Goal: Transaction & Acquisition: Purchase product/service

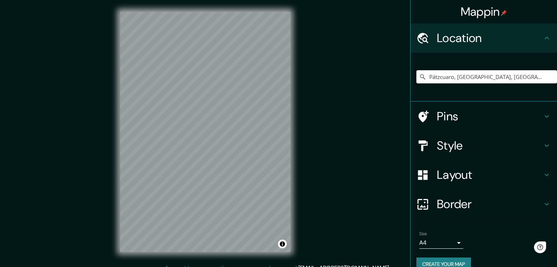
click at [522, 75] on input "Pátzcuaro, [GEOGRAPHIC_DATA], [GEOGRAPHIC_DATA]" at bounding box center [486, 76] width 141 height 13
drag, startPoint x: 410, startPoint y: 77, endPoint x: 372, endPoint y: 78, distance: 37.7
click at [379, 78] on div "Mappin Location [GEOGRAPHIC_DATA], [GEOGRAPHIC_DATA], [GEOGRAPHIC_DATA] Pins St…" at bounding box center [278, 138] width 557 height 276
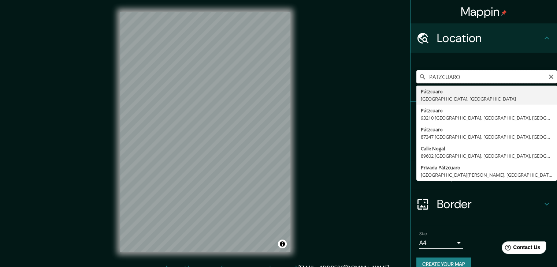
type input "Pátzcuaro, [GEOGRAPHIC_DATA], [GEOGRAPHIC_DATA]"
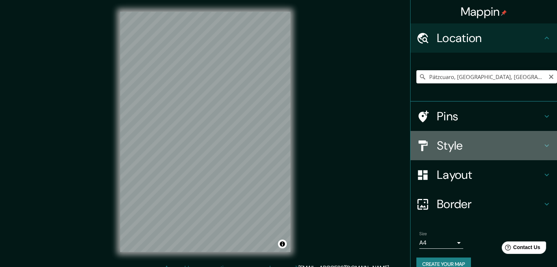
click at [463, 144] on h4 "Style" at bounding box center [489, 145] width 105 height 15
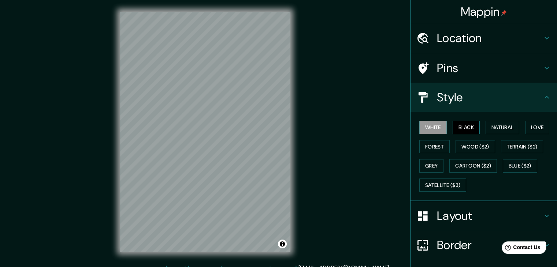
click at [462, 128] on button "Black" at bounding box center [465, 128] width 27 height 14
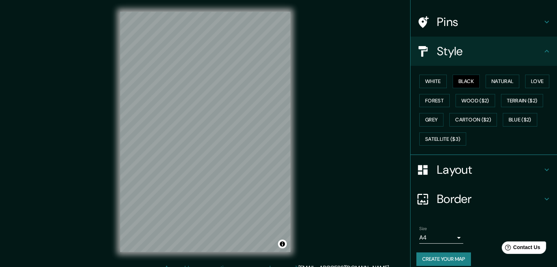
scroll to position [53, 0]
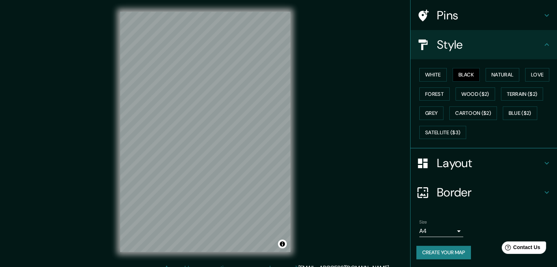
click at [444, 232] on body "Mappin Location [GEOGRAPHIC_DATA], [GEOGRAPHIC_DATA], [GEOGRAPHIC_DATA] [GEOGRA…" at bounding box center [278, 133] width 557 height 267
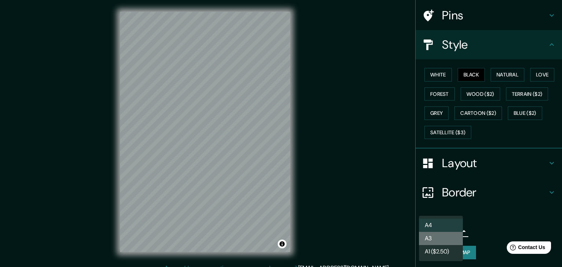
click at [444, 237] on li "A3" at bounding box center [441, 238] width 44 height 13
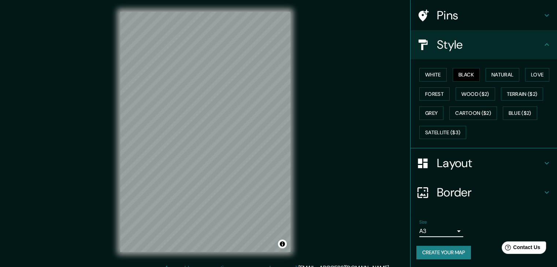
click at [448, 248] on button "Create your map" at bounding box center [443, 253] width 55 height 14
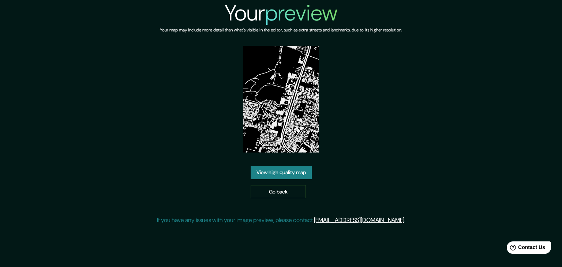
click at [295, 173] on link "View high quality map" at bounding box center [281, 173] width 61 height 14
